Goal: Find specific page/section: Find specific page/section

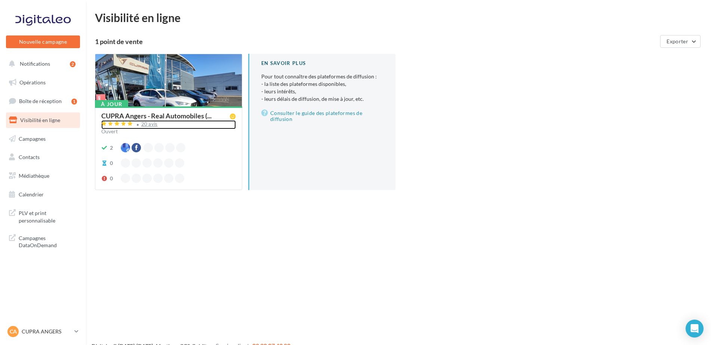
click at [152, 126] on div "20 avis" at bounding box center [149, 124] width 16 height 5
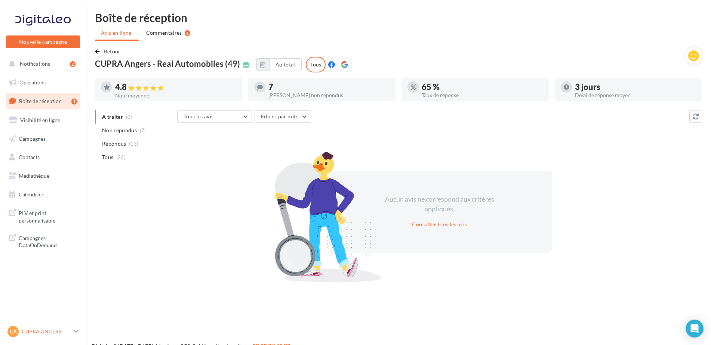
click at [41, 332] on p "CUPRA ANGERS" at bounding box center [47, 331] width 50 height 7
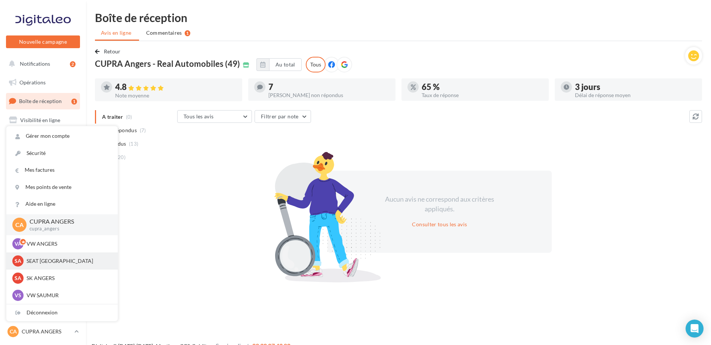
click at [41, 260] on p "SEAT [GEOGRAPHIC_DATA]" at bounding box center [68, 261] width 82 height 7
